Goal: Task Accomplishment & Management: Complete application form

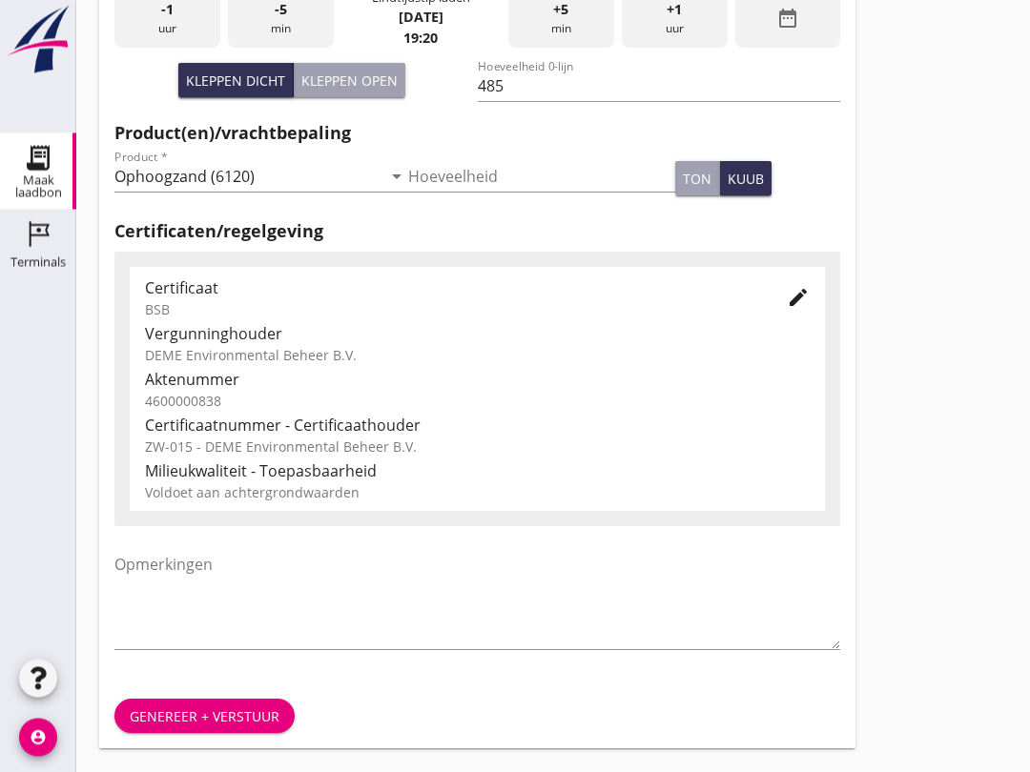
scroll to position [606, 0]
click at [212, 719] on div "Genereer + verstuur" at bounding box center [205, 717] width 150 height 20
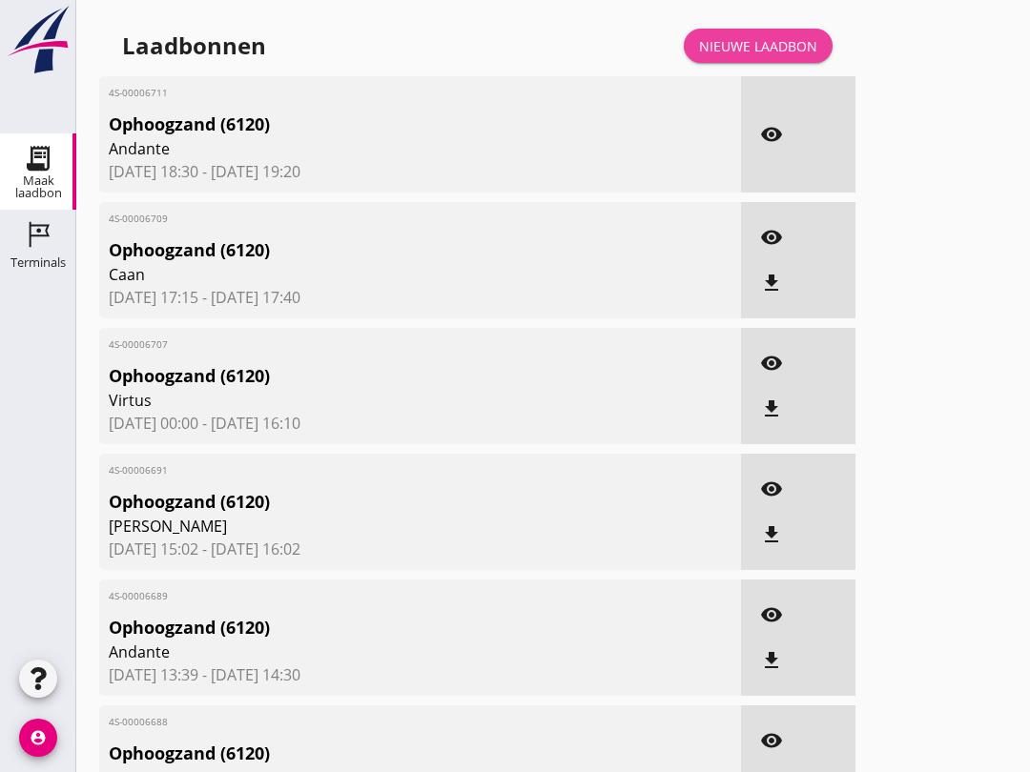
click at [780, 56] on div "Nieuwe laadbon" at bounding box center [758, 46] width 118 height 20
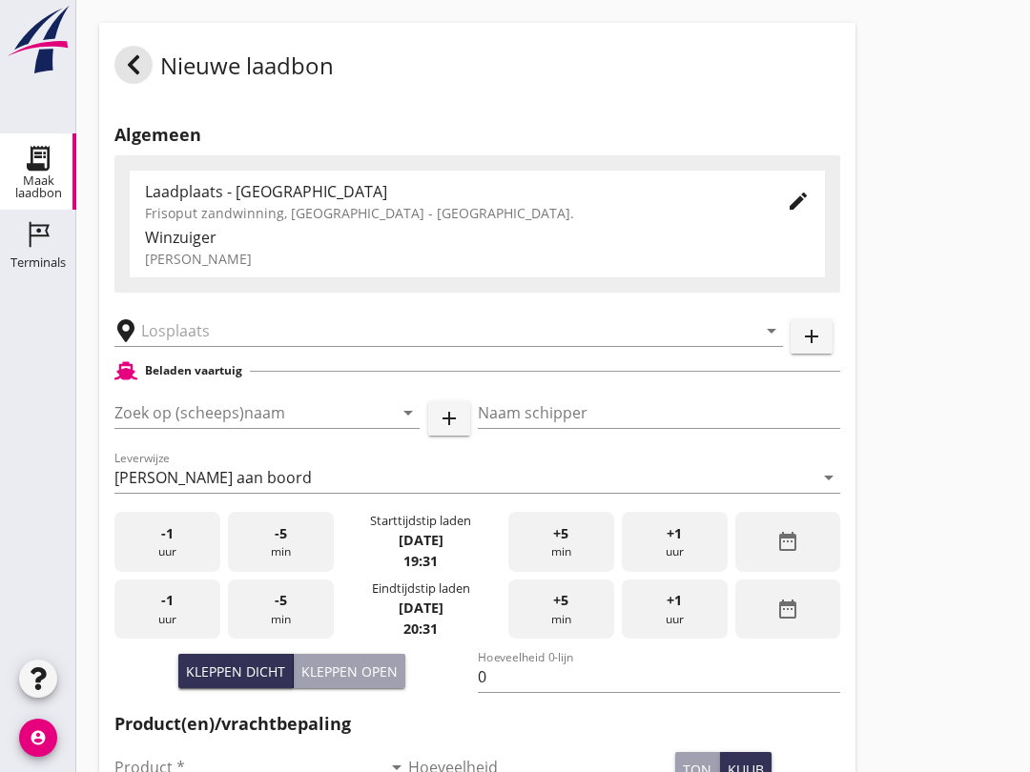
click at [205, 419] on input "Zoek op (scheeps)naam" at bounding box center [240, 413] width 252 height 31
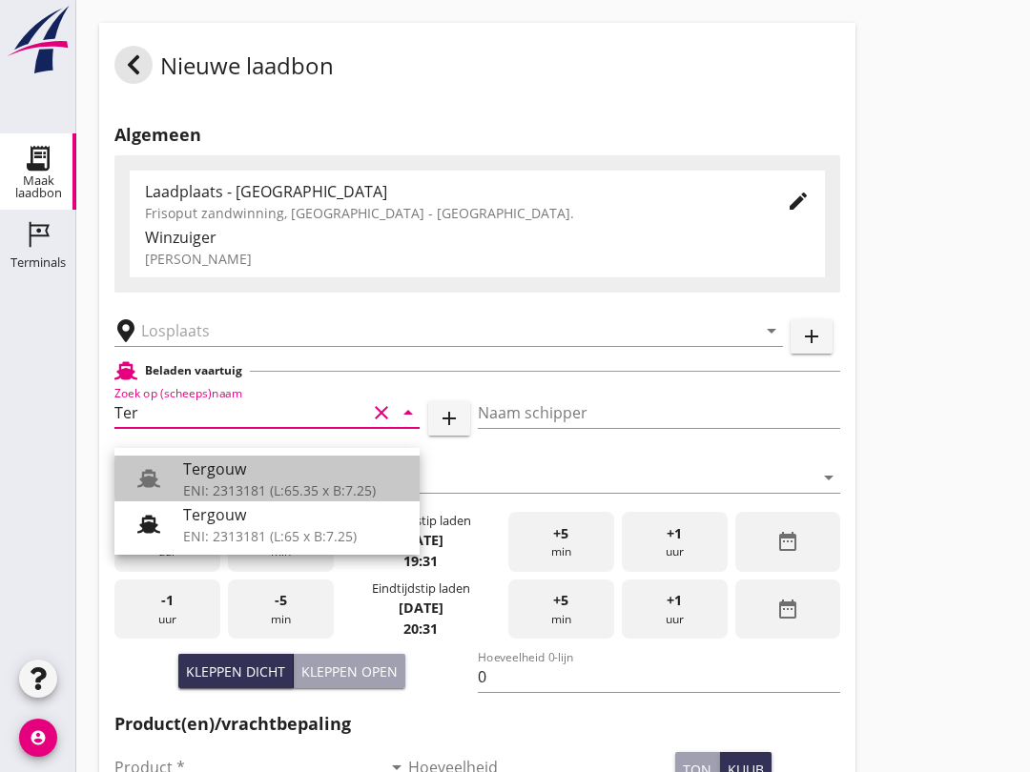
click at [276, 466] on div "Tergouw" at bounding box center [293, 469] width 221 height 23
type input "Tergouw"
type input "R. Oudijk"
type input "510"
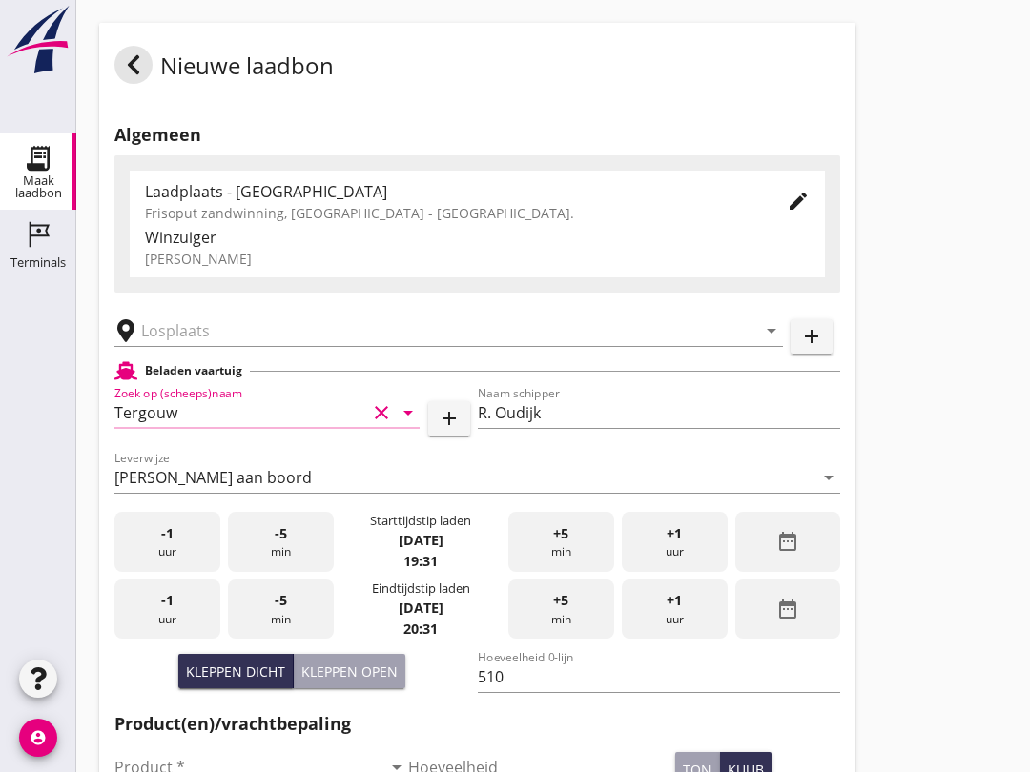
click at [250, 428] on input "Tergouw" at bounding box center [240, 413] width 252 height 31
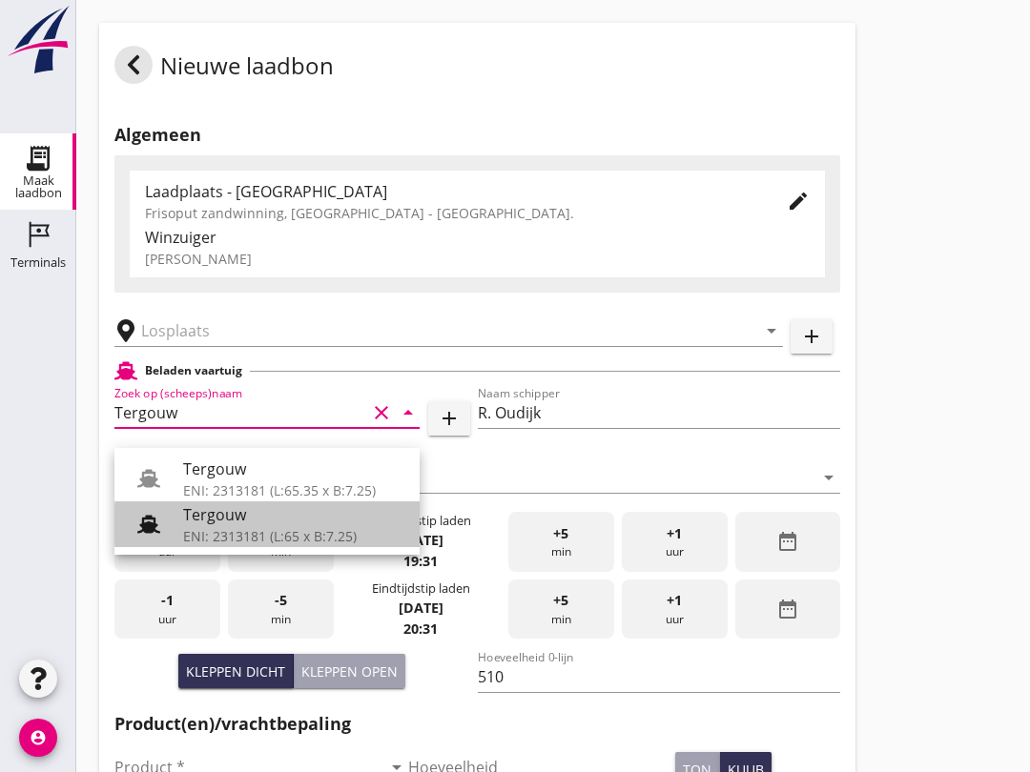
click at [305, 521] on div "Tergouw" at bounding box center [293, 514] width 221 height 23
type input "Tergouw"
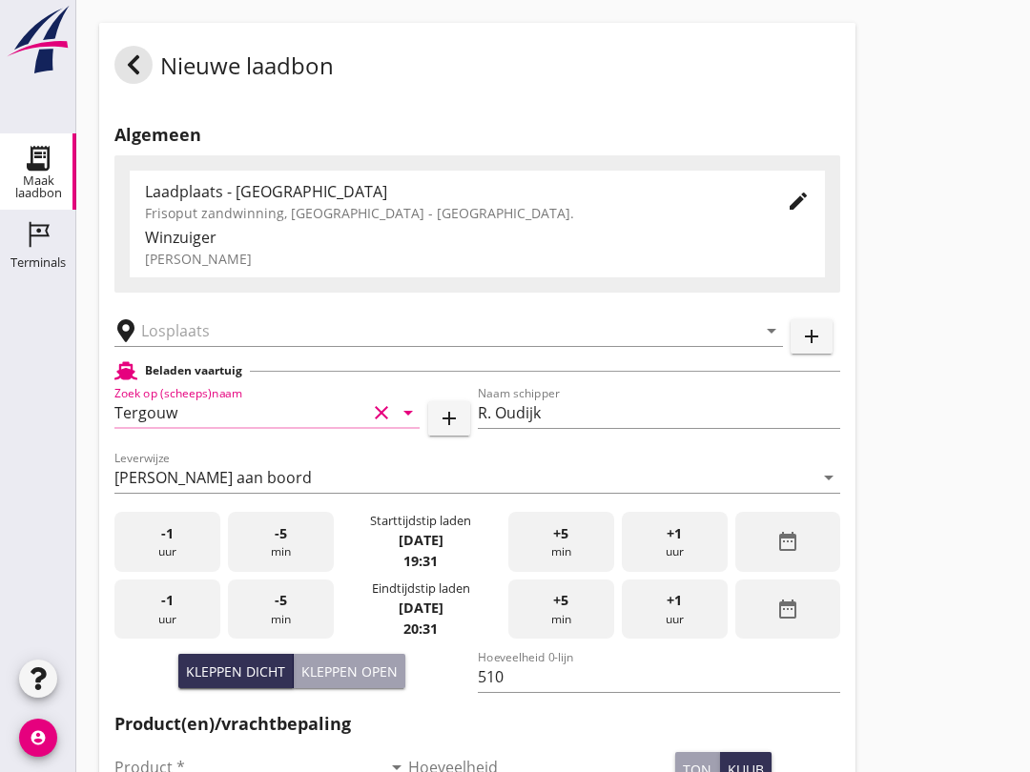
click at [216, 340] on input "text" at bounding box center [435, 331] width 588 height 31
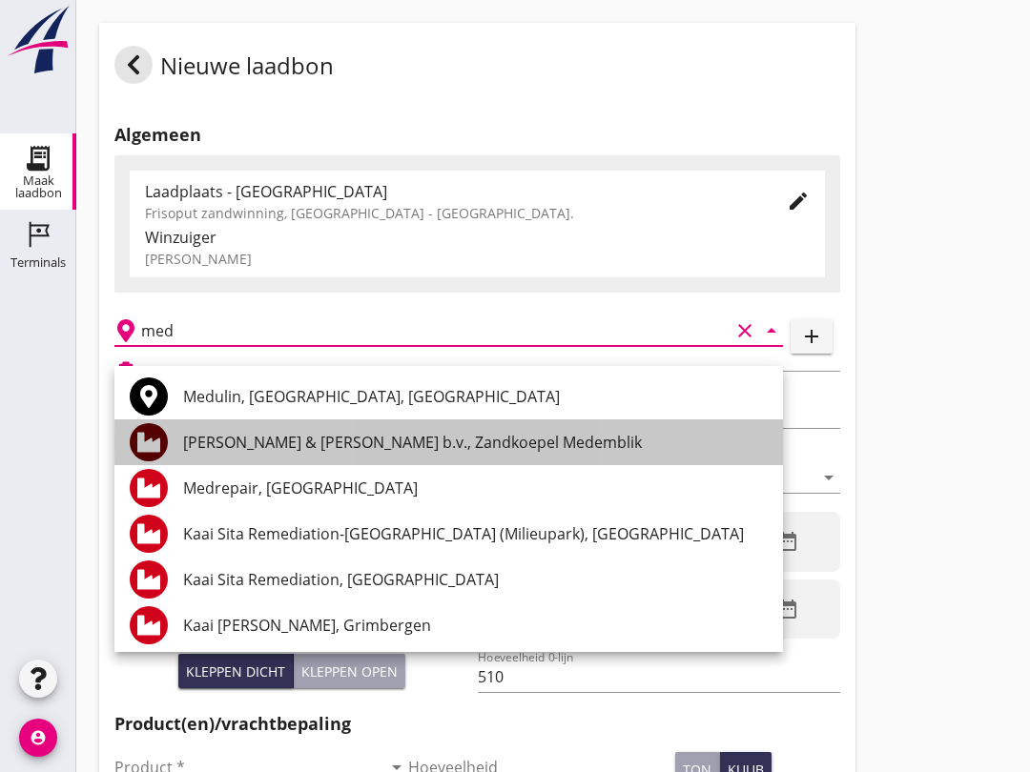
click at [477, 437] on div "[PERSON_NAME] & [PERSON_NAME] b.v., Zandkoepel Medemblik" at bounding box center [475, 442] width 584 height 23
type input "[PERSON_NAME] & [PERSON_NAME] b.v., Zandkoepel Medemblik"
